Goal: Find specific page/section: Find specific page/section

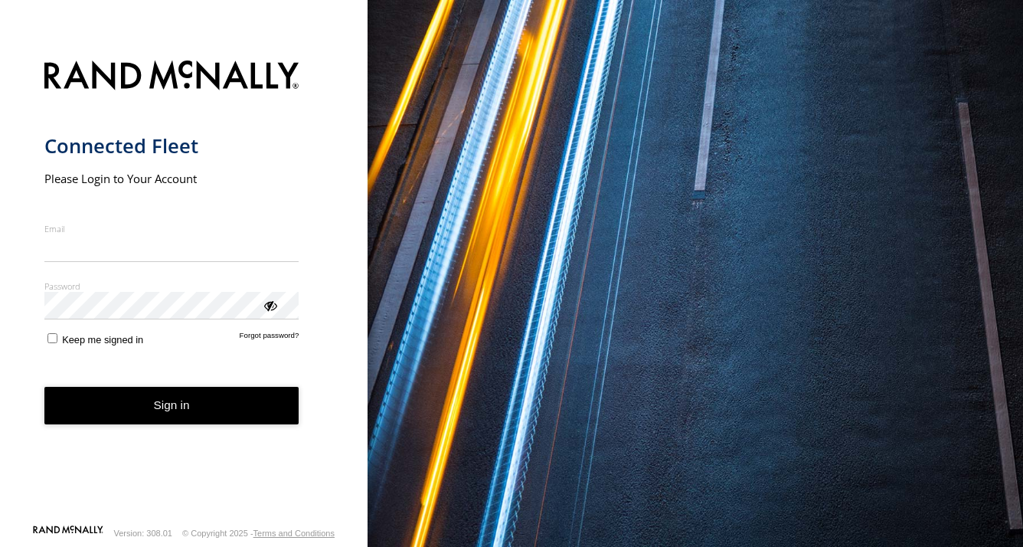
type input "**********"
click at [168, 420] on button "Sign in" at bounding box center [171, 406] width 255 height 38
click at [170, 414] on button "Sign in" at bounding box center [171, 406] width 255 height 38
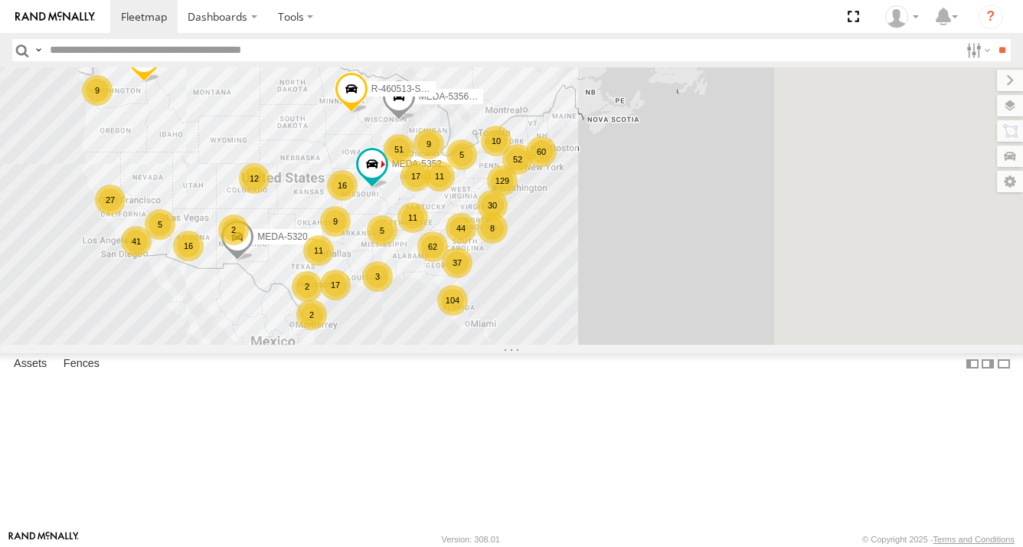
drag, startPoint x: 767, startPoint y: 348, endPoint x: 600, endPoint y: 342, distance: 167.0
click at [564, 343] on div "R-3747-Swing 62 129 16 37 60 104 30 17 11 51 41 44 5 16 17 11 11 9 27 12 10 5 9…" at bounding box center [511, 205] width 1023 height 277
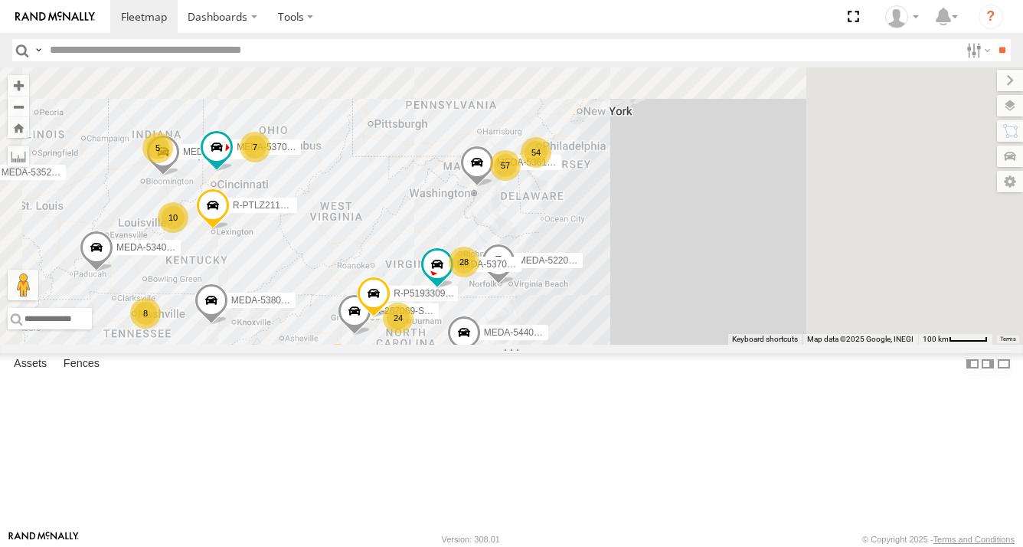
click at [515, 286] on span at bounding box center [499, 264] width 34 height 41
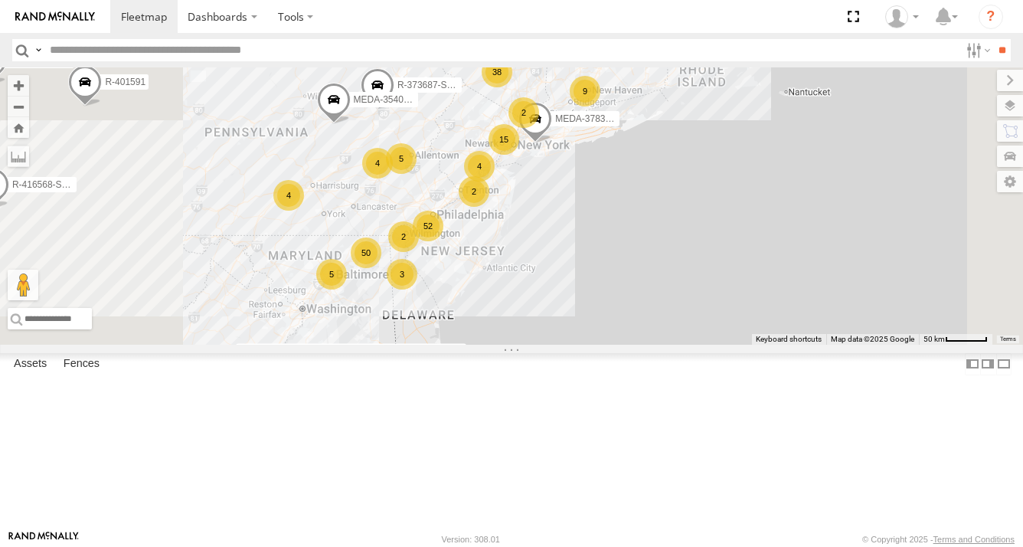
click at [652, 345] on div "R-3747-Swing MEDA-535204-Roll MEDA-532005-Roll MEDA-535610-Swing R-460513-Swing…" at bounding box center [511, 205] width 1023 height 277
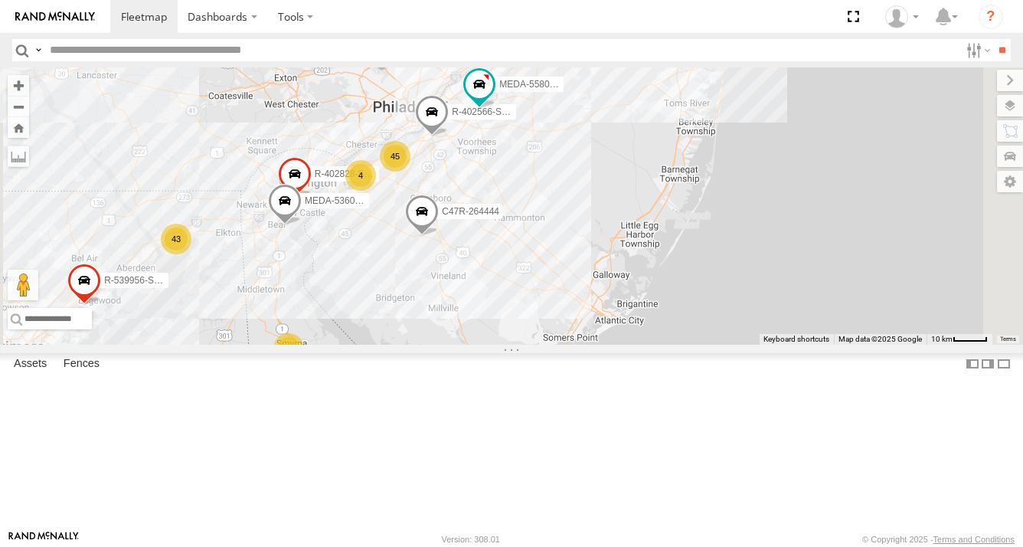
drag, startPoint x: 597, startPoint y: 317, endPoint x: 587, endPoint y: 378, distance: 62.2
click at [587, 345] on div "R-3747-Swing MEDA-535204-Roll MEDA-532005-Roll MEDA-535610-Swing R-460513-Swing…" at bounding box center [511, 205] width 1023 height 277
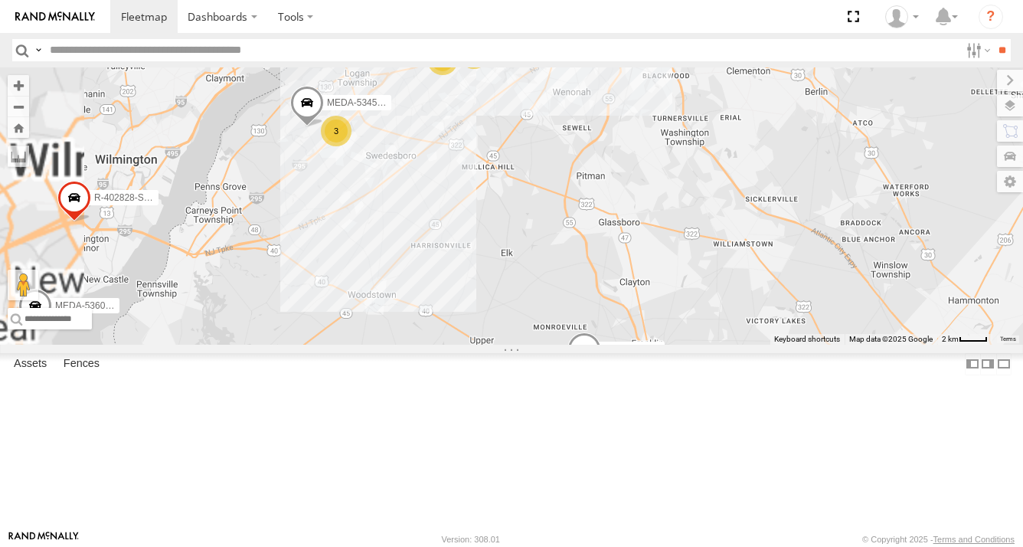
drag, startPoint x: 533, startPoint y: 293, endPoint x: 622, endPoint y: 387, distance: 129.5
click at [622, 345] on div "R-3747-Swing MEDA-535204-Roll MEDA-532005-Roll MEDA-535610-Swing R-460513-Swing…" at bounding box center [511, 205] width 1023 height 277
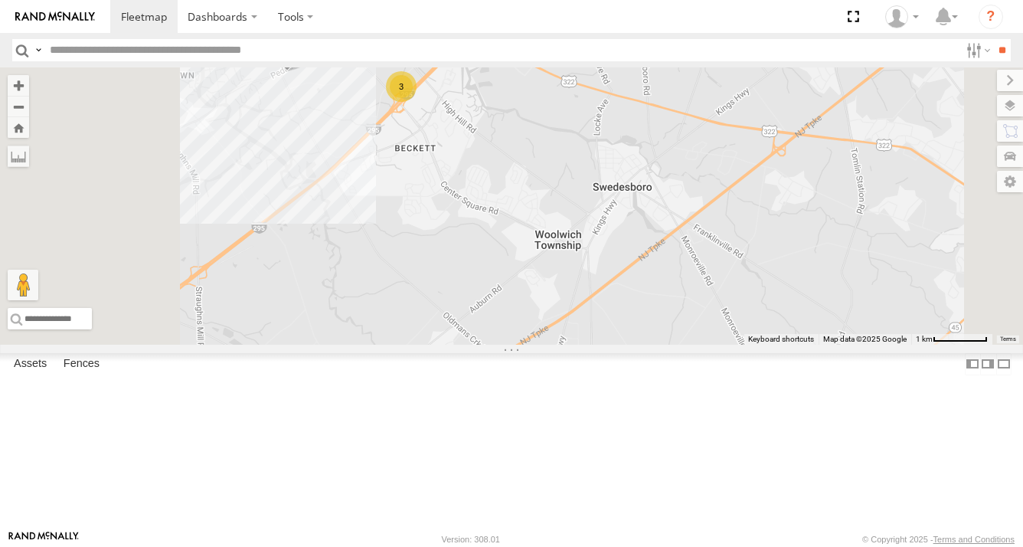
drag, startPoint x: 542, startPoint y: 302, endPoint x: 636, endPoint y: 418, distance: 149.1
click at [636, 345] on div "R-3747-Swing MEDA-535204-Roll MEDA-532005-Roll MEDA-535610-Swing R-460513-Swing…" at bounding box center [511, 205] width 1023 height 277
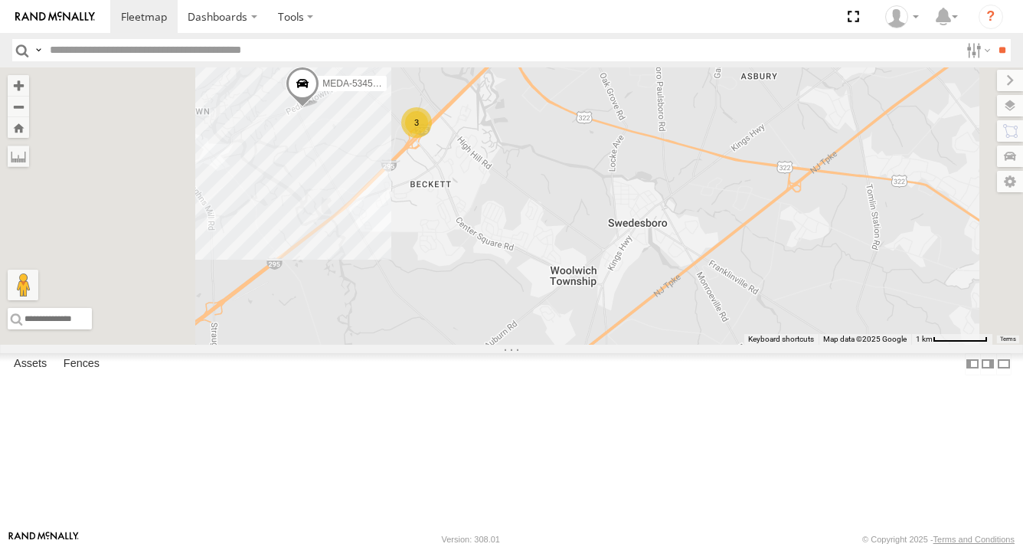
drag, startPoint x: 636, startPoint y: 281, endPoint x: 665, endPoint y: 379, distance: 102.0
click at [665, 345] on div "R-3747-Swing MEDA-535204-Roll MEDA-532005-Roll MEDA-535610-Swing R-460513-Swing…" at bounding box center [511, 205] width 1023 height 277
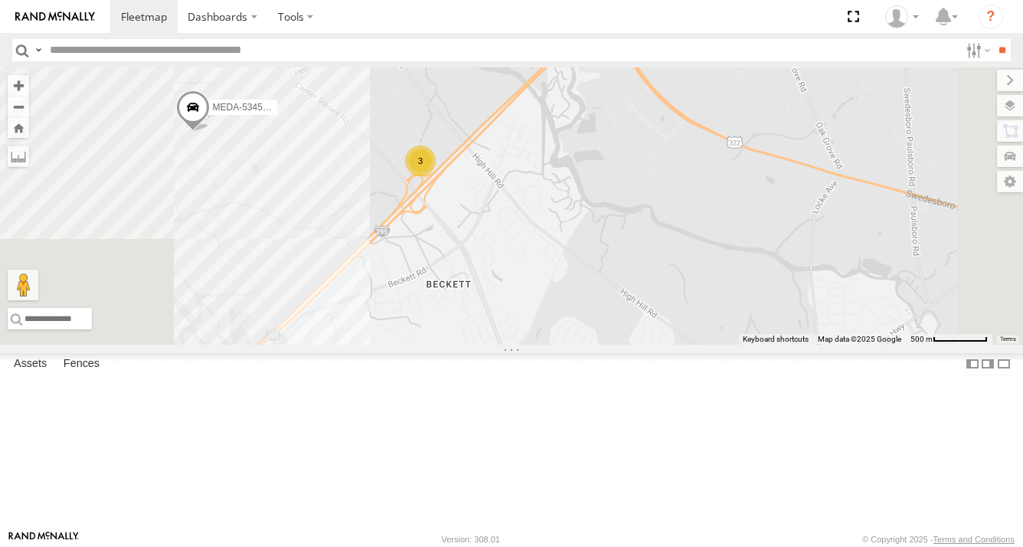
drag, startPoint x: 619, startPoint y: 326, endPoint x: 621, endPoint y: 343, distance: 17.0
click at [619, 343] on div "R-3747-Swing MEDA-535204-Roll MEDA-532005-Roll MEDA-535610-Swing R-460513-Swing…" at bounding box center [511, 205] width 1023 height 277
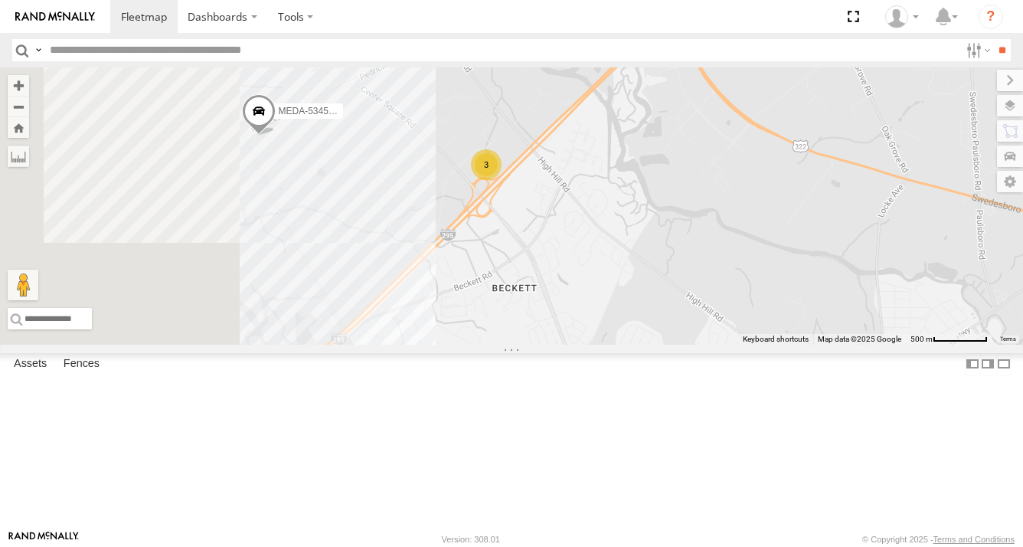
drag, startPoint x: 619, startPoint y: 317, endPoint x: 682, endPoint y: 306, distance: 63.7
click at [681, 307] on div "R-3747-Swing MEDA-535204-Roll MEDA-532005-Roll MEDA-535610-Swing R-460513-Swing…" at bounding box center [511, 205] width 1023 height 277
click at [461, 241] on div "R-3747-Swing MEDA-535204-Roll MEDA-532005-Roll MEDA-535610-Swing R-460513-Swing…" at bounding box center [511, 205] width 1023 height 277
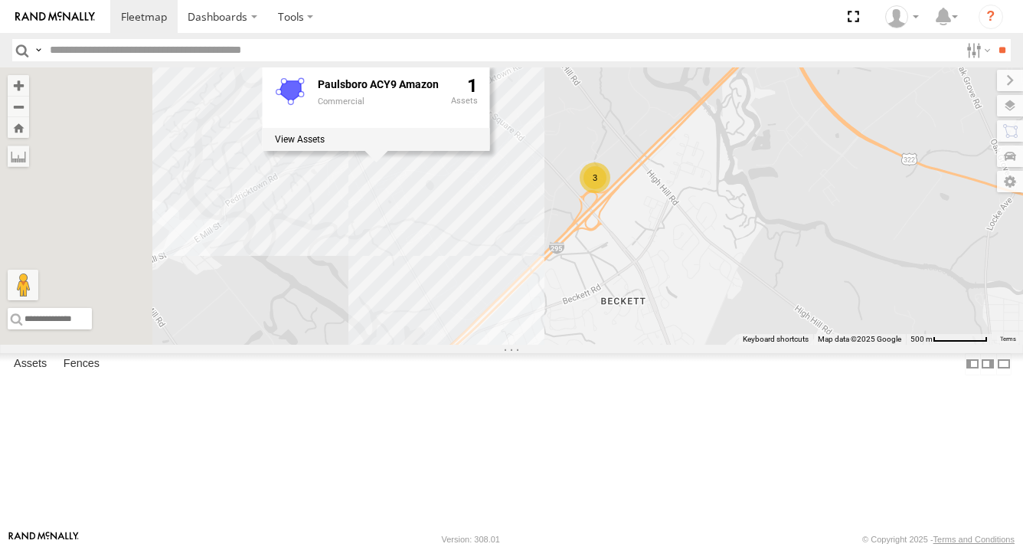
drag, startPoint x: 567, startPoint y: 265, endPoint x: 675, endPoint y: 280, distance: 109.1
click at [675, 280] on div "R-3747-Swing MEDA-535204-Roll MEDA-532005-Roll MEDA-535610-Swing R-460513-Swing…" at bounding box center [511, 205] width 1023 height 277
click at [618, 270] on div "R-3747-Swing MEDA-535204-Roll MEDA-532005-Roll MEDA-535610-Swing R-460513-Swing…" at bounding box center [511, 205] width 1023 height 277
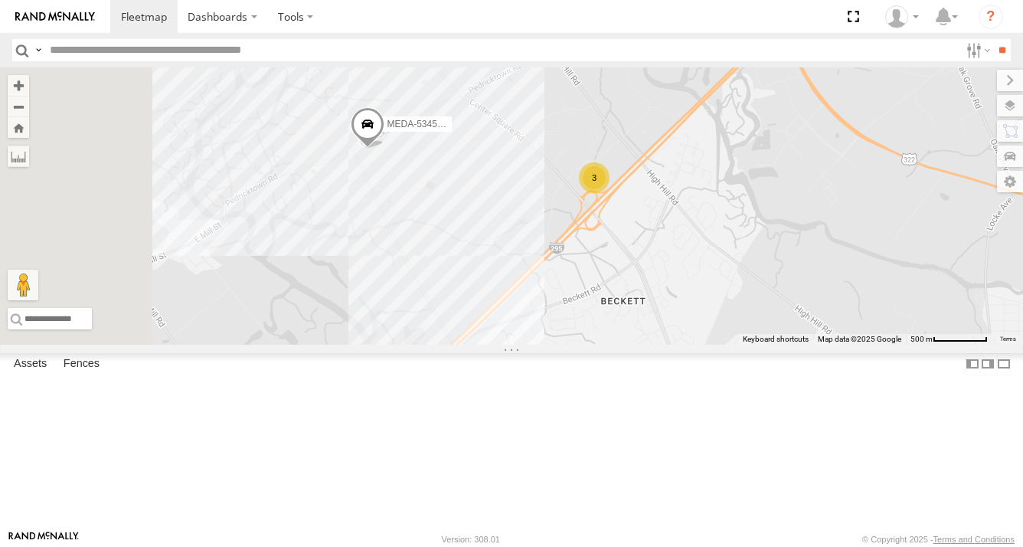
click at [384, 149] on span at bounding box center [368, 128] width 34 height 41
